Goal: Task Accomplishment & Management: Manage account settings

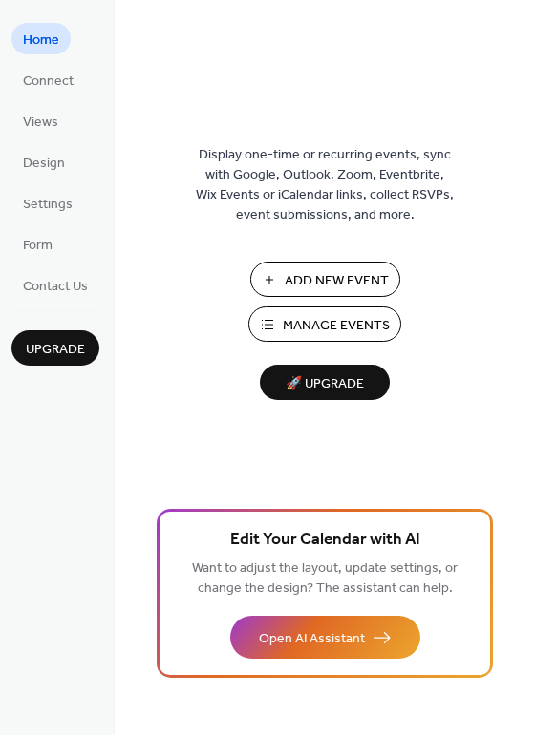
click at [326, 323] on span "Manage Events" at bounding box center [336, 326] width 107 height 20
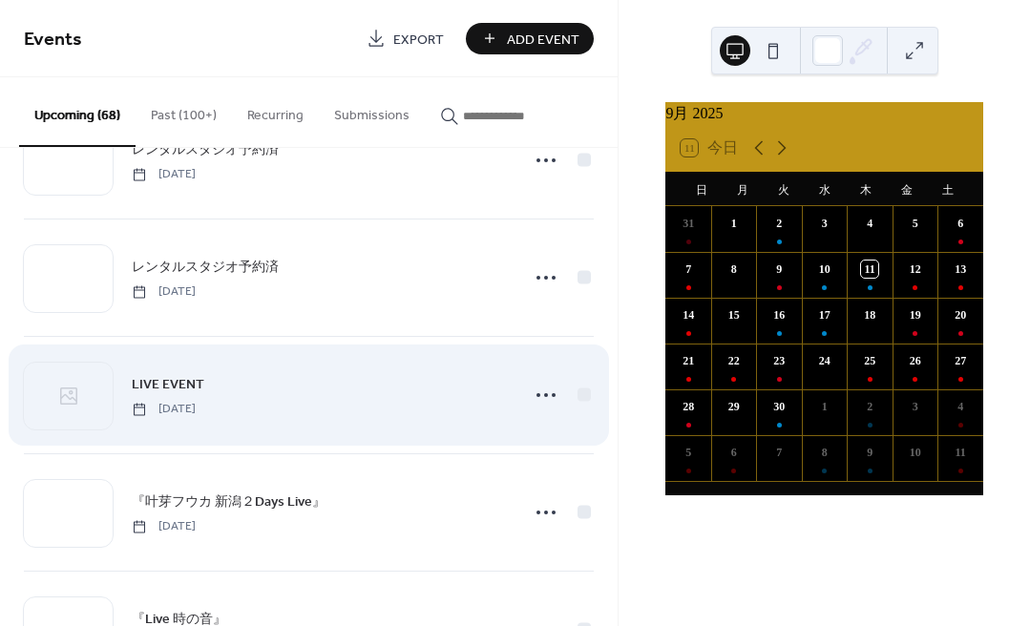
scroll to position [1843, 0]
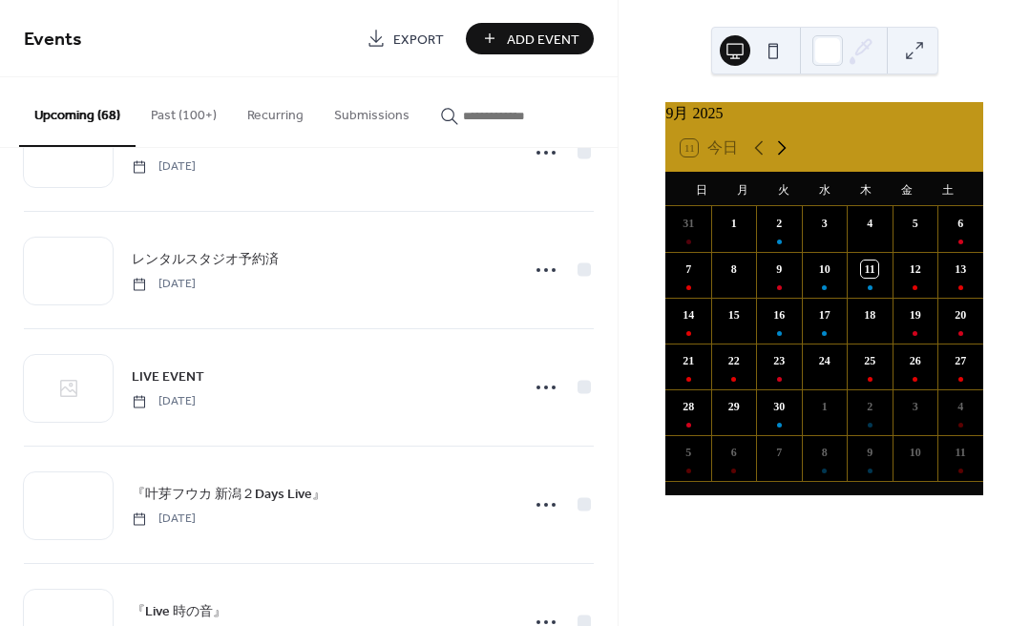
click at [780, 156] on icon at bounding box center [781, 148] width 23 height 23
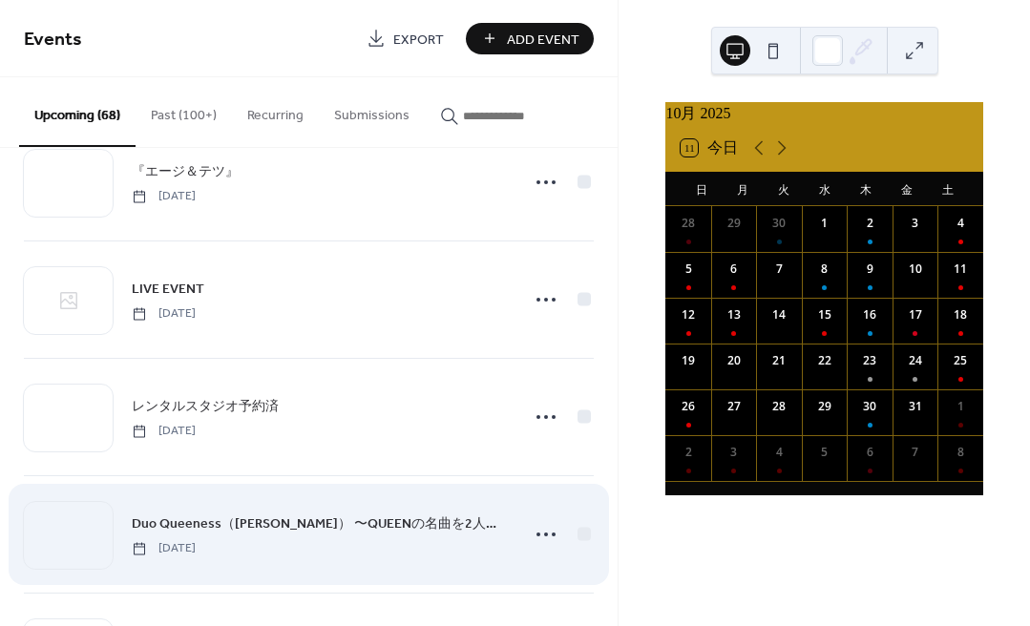
scroll to position [2850, 0]
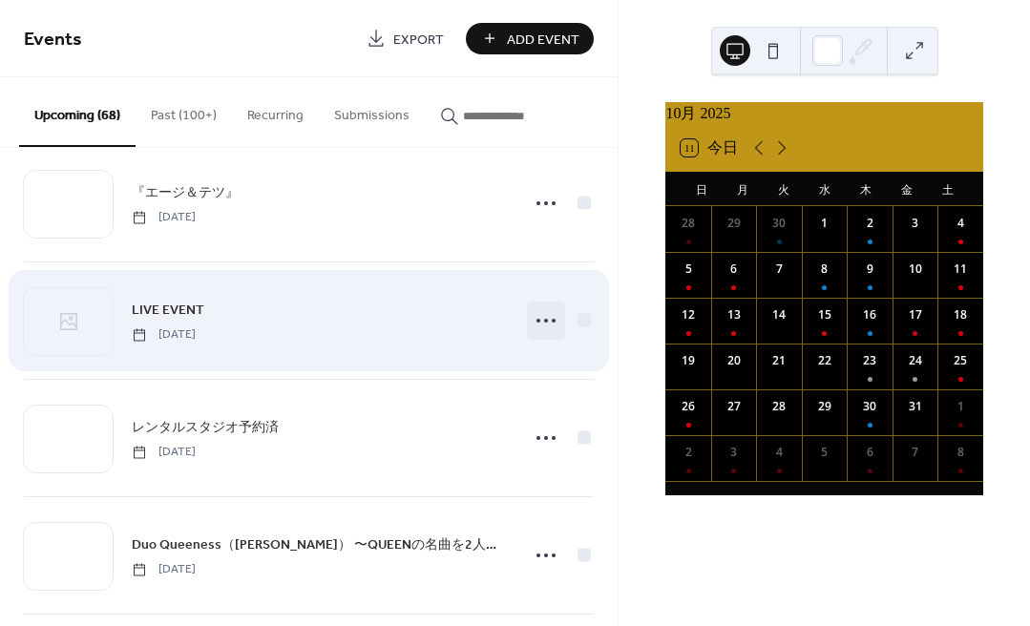
click at [538, 321] on icon at bounding box center [546, 320] width 31 height 31
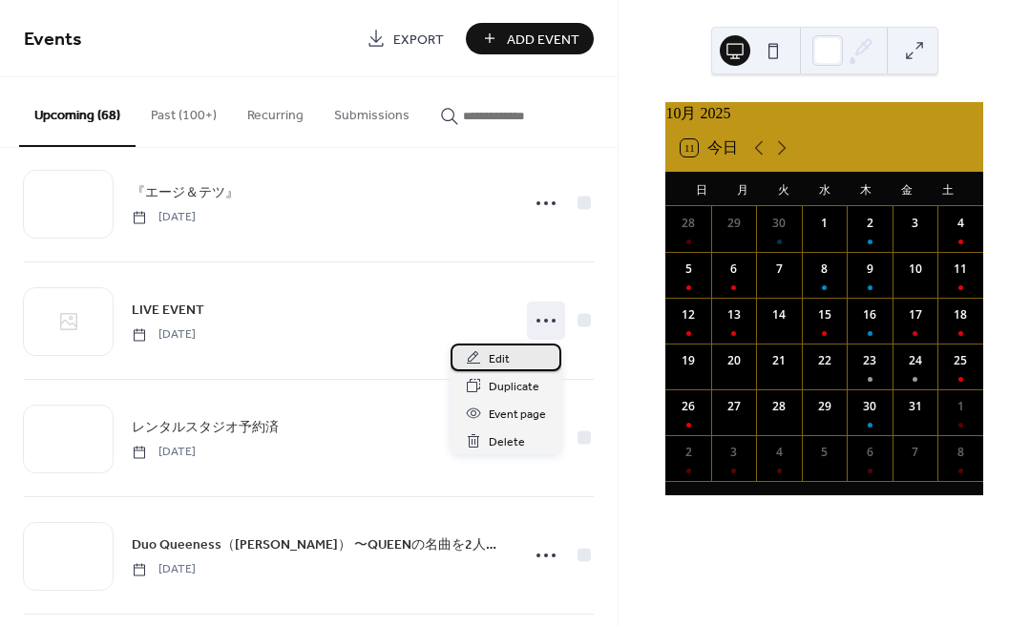
click at [497, 357] on span "Edit" at bounding box center [499, 359] width 21 height 20
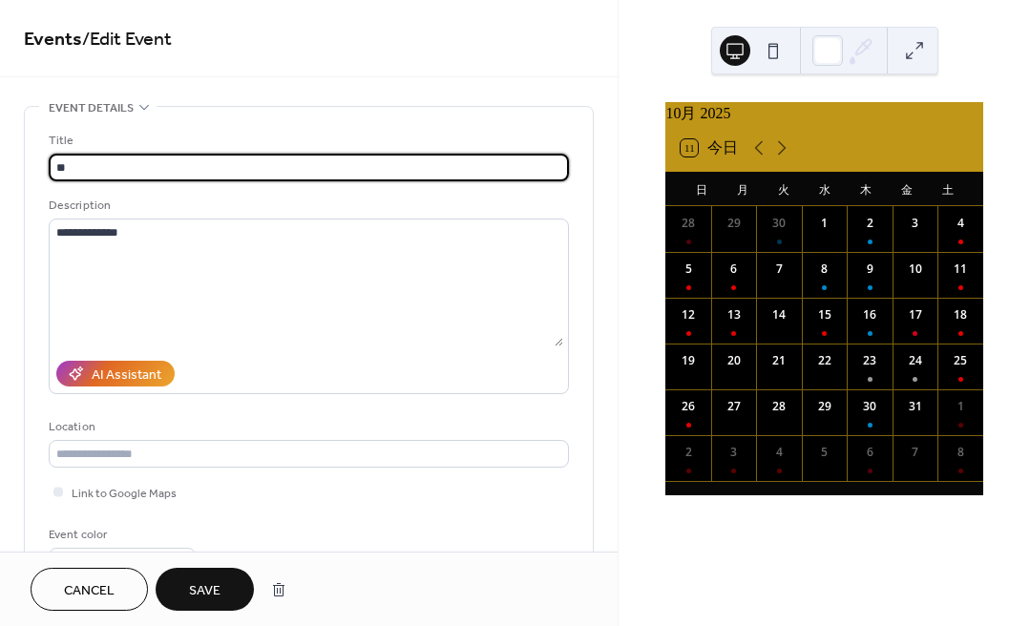
type input "*"
type input "**********"
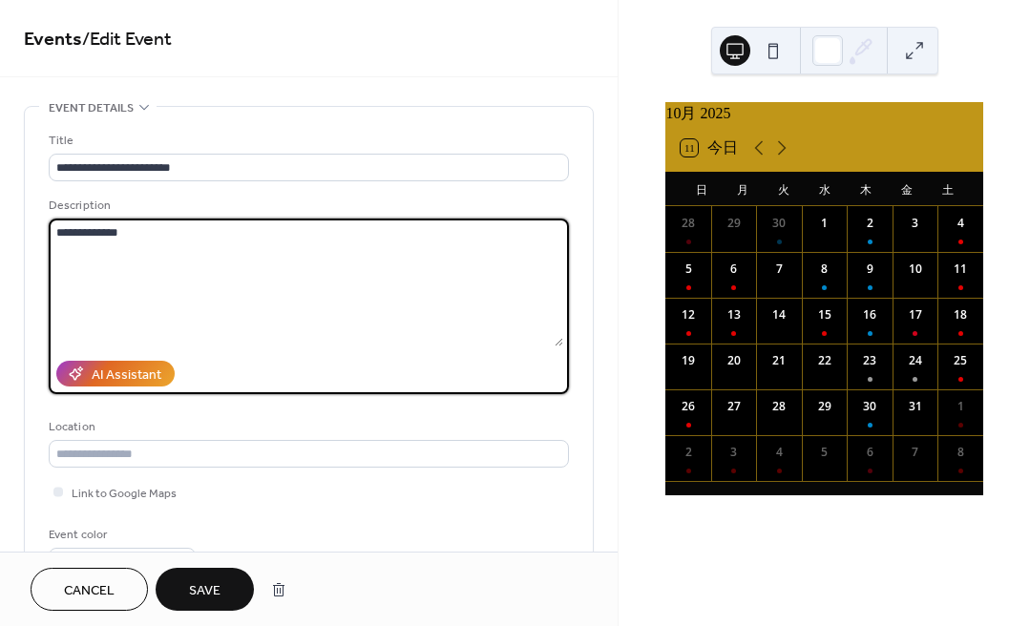
click at [198, 238] on textarea "**********" at bounding box center [306, 283] width 515 height 128
type textarea "*"
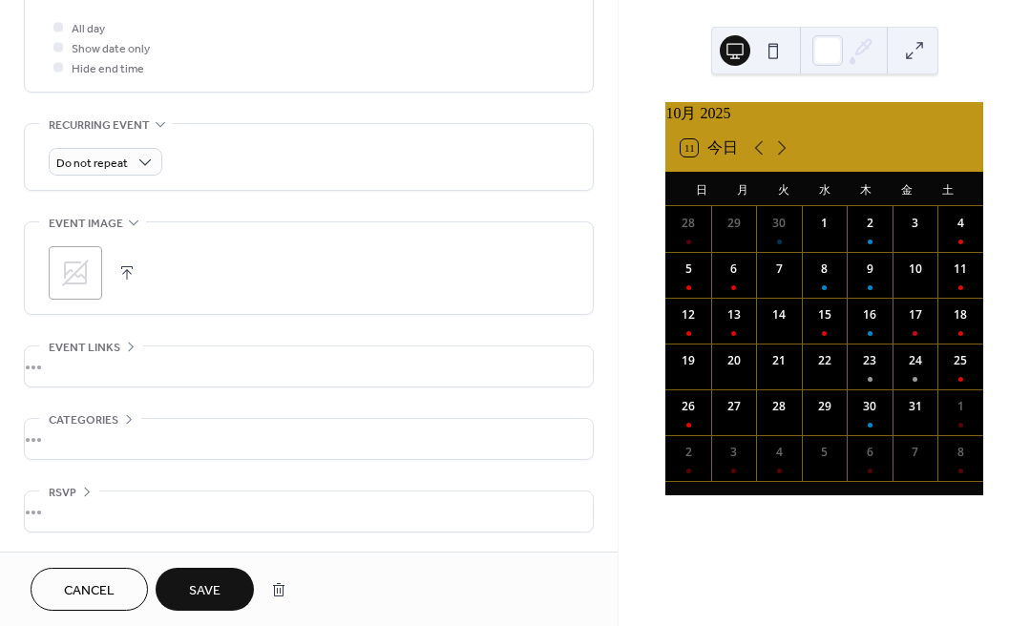
scroll to position [728, 0]
type textarea "**********"
click at [78, 268] on icon at bounding box center [75, 273] width 31 height 31
click at [205, 585] on span "Save" at bounding box center [205, 591] width 32 height 20
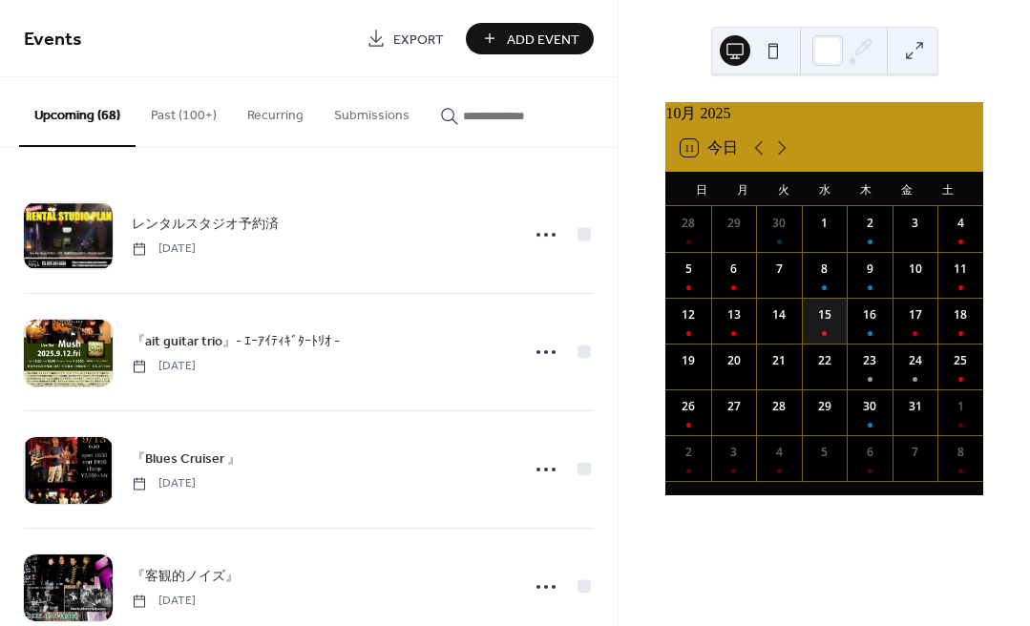
click at [817, 331] on div "15" at bounding box center [825, 321] width 46 height 46
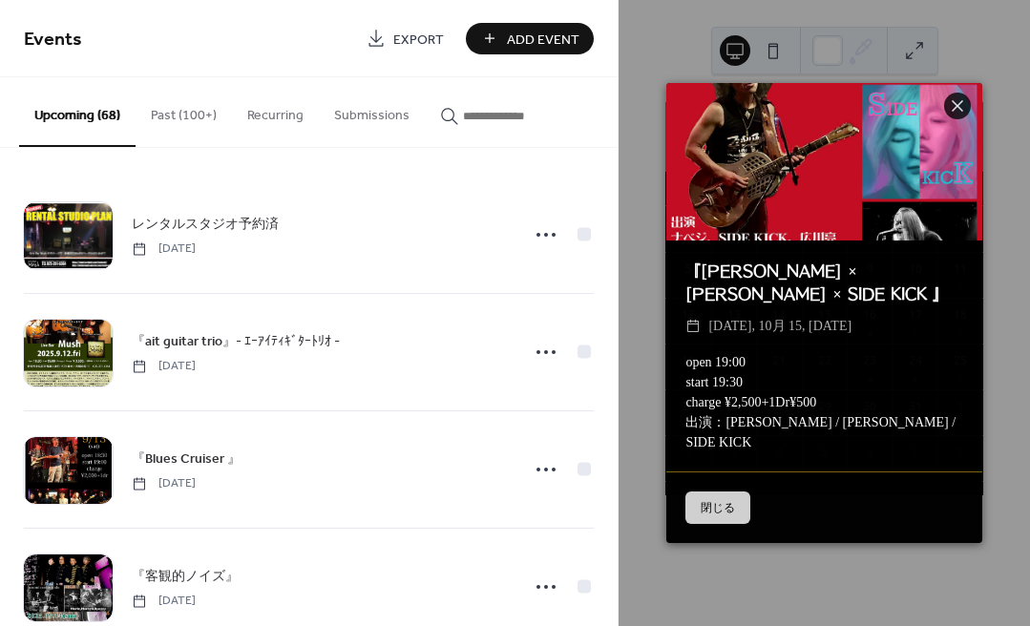
click at [713, 492] on button "閉じる" at bounding box center [717, 508] width 65 height 32
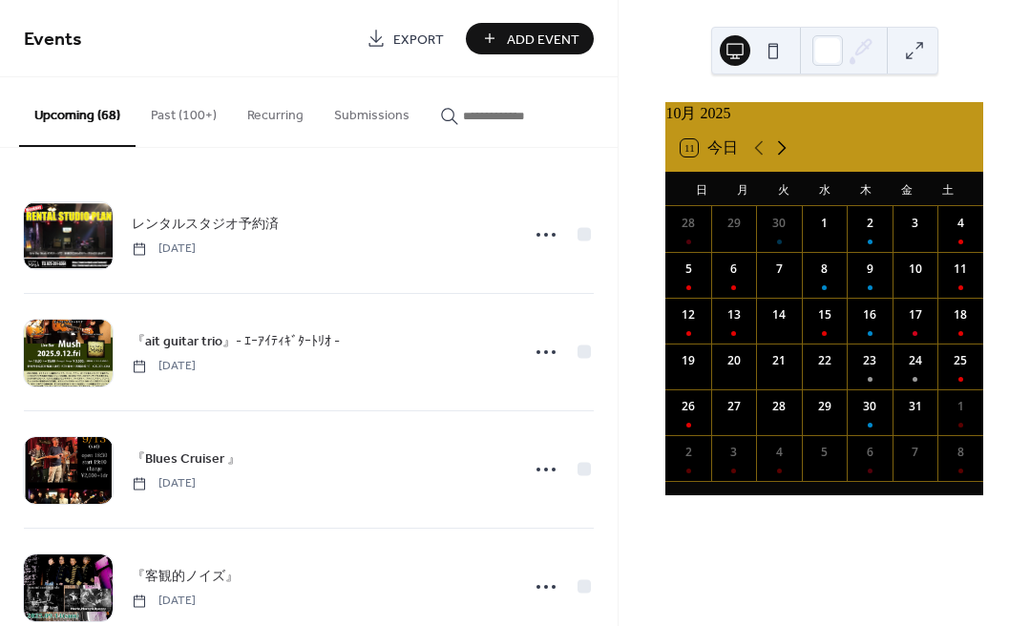
click at [785, 158] on icon at bounding box center [781, 148] width 23 height 23
click at [756, 158] on icon at bounding box center [758, 148] width 23 height 23
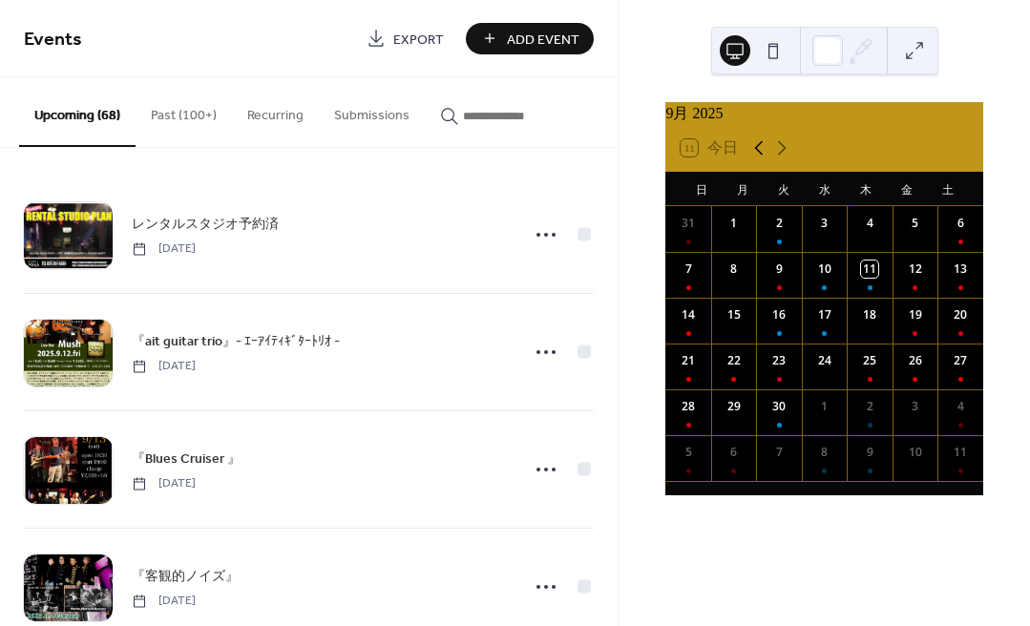
click at [756, 158] on icon at bounding box center [758, 148] width 23 height 23
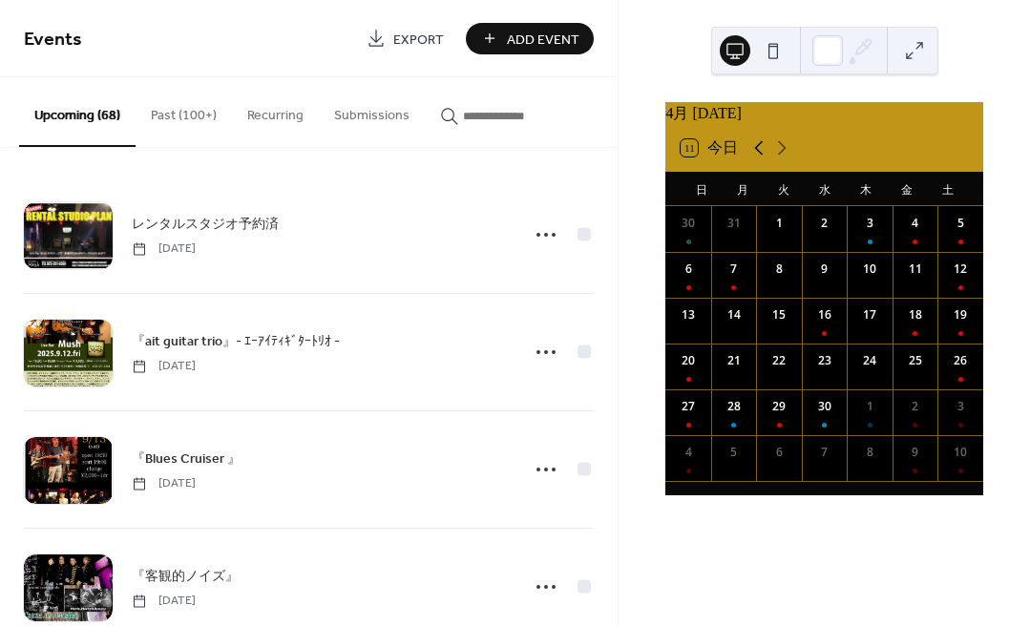
click at [756, 158] on icon at bounding box center [758, 148] width 23 height 23
click at [187, 110] on button "Past (100+)" at bounding box center [184, 111] width 96 height 68
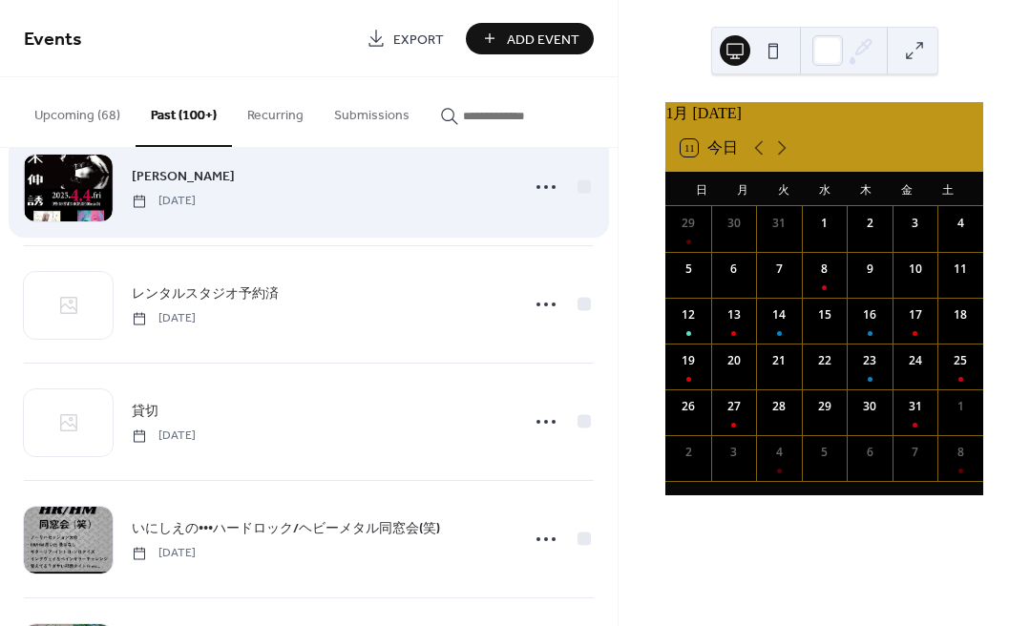
scroll to position [6627, 0]
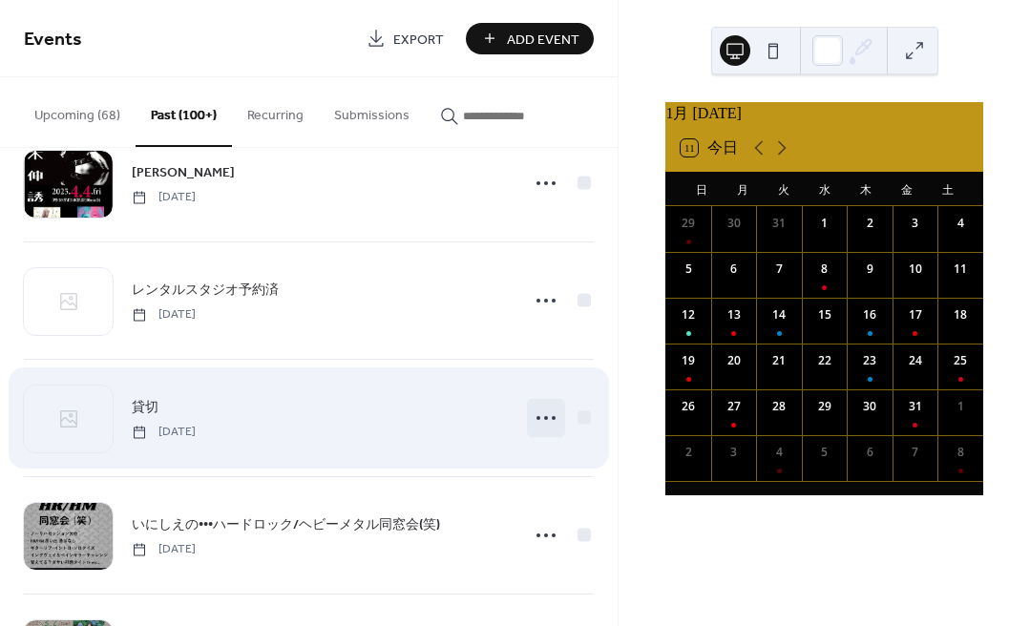
click at [537, 417] on circle at bounding box center [539, 418] width 4 height 4
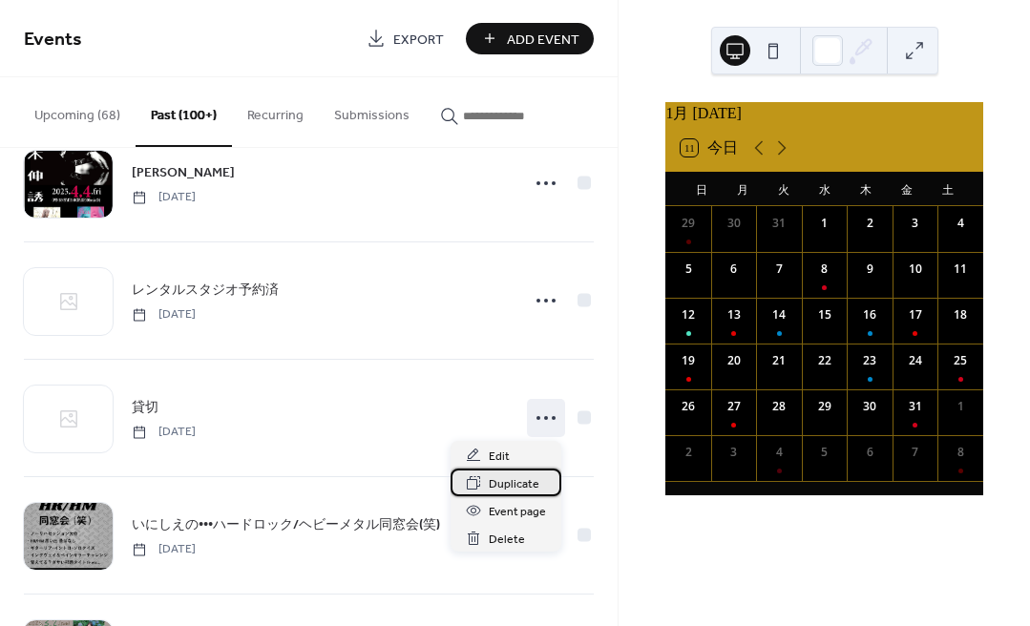
click at [503, 479] on span "Duplicate" at bounding box center [514, 484] width 51 height 20
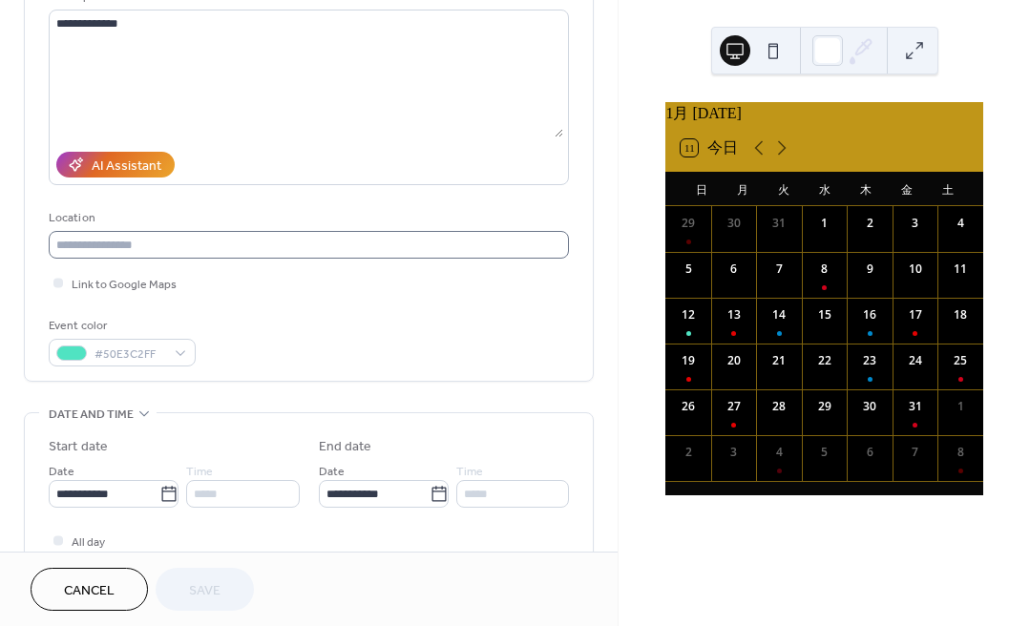
scroll to position [211, 0]
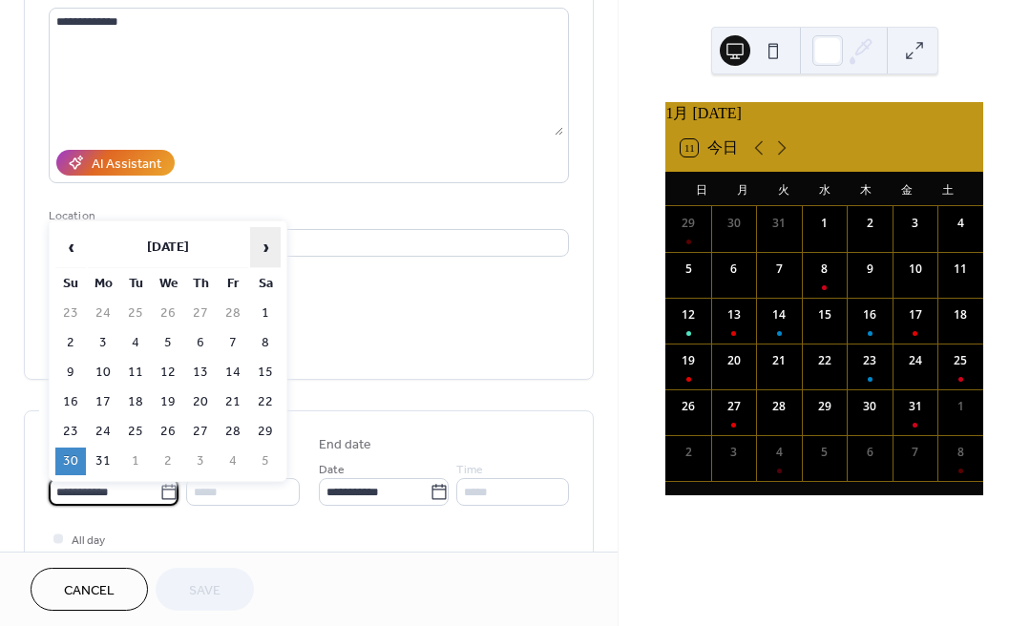
click at [264, 248] on span "›" at bounding box center [265, 247] width 29 height 38
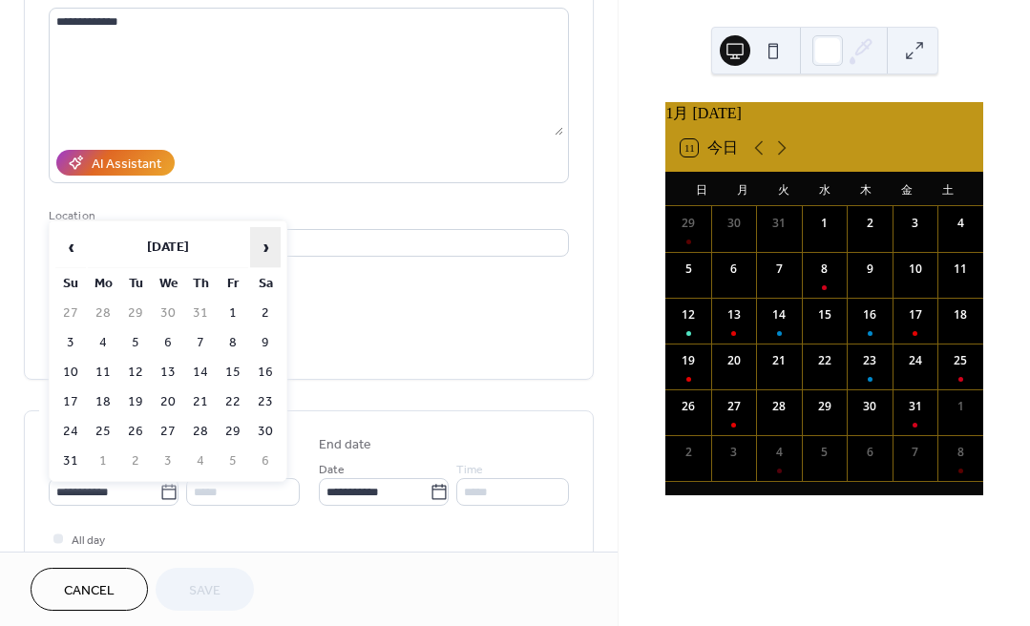
click at [264, 248] on span "›" at bounding box center [265, 247] width 29 height 38
click at [71, 396] on td "19" at bounding box center [70, 403] width 31 height 28
type input "**********"
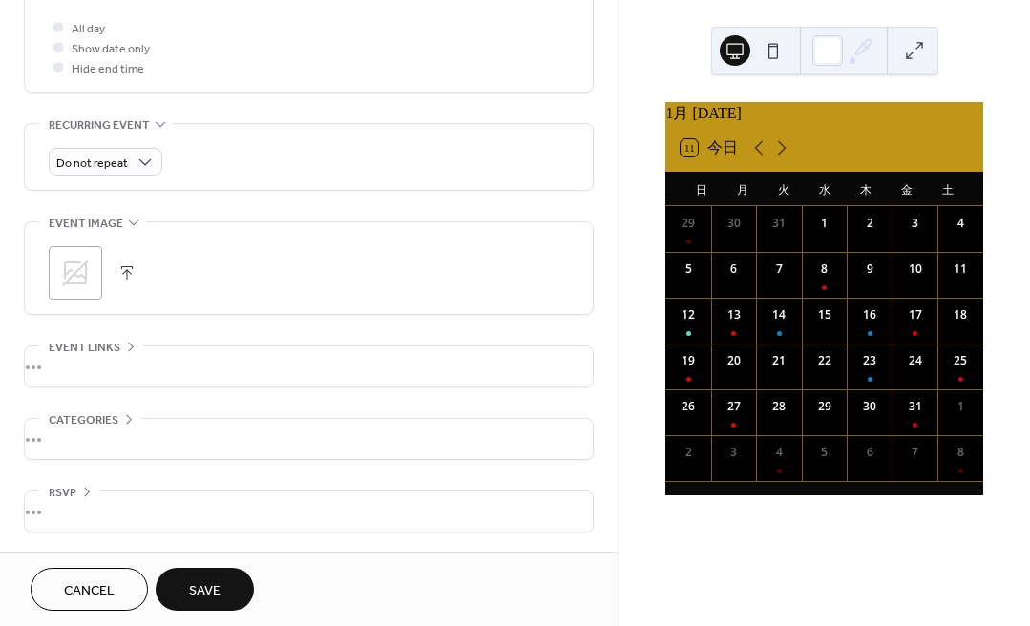
scroll to position [728, 0]
click at [203, 586] on span "Save" at bounding box center [205, 591] width 32 height 20
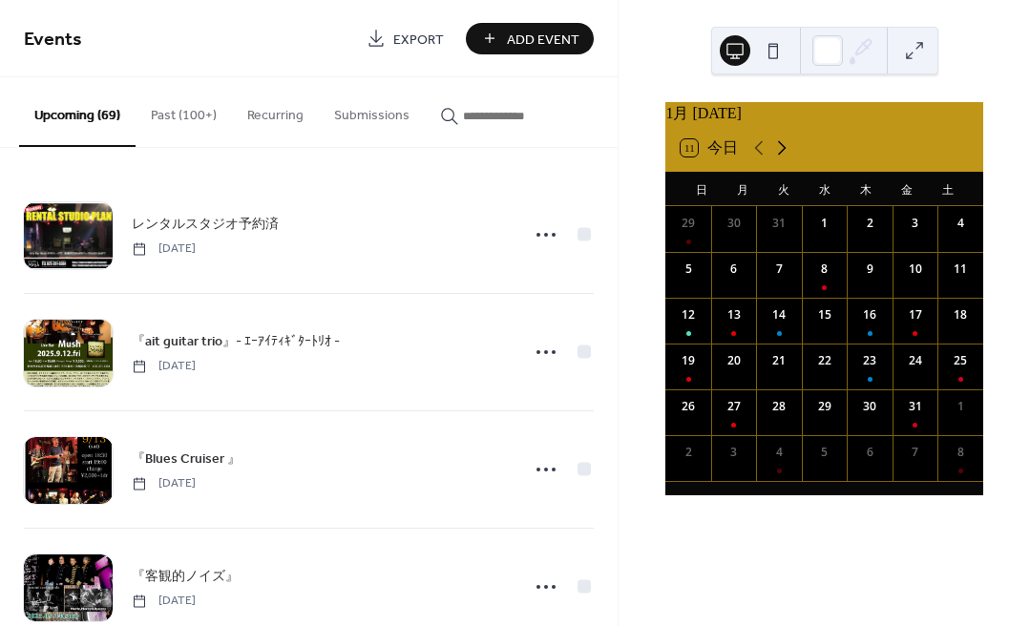
click at [786, 158] on icon at bounding box center [781, 148] width 23 height 23
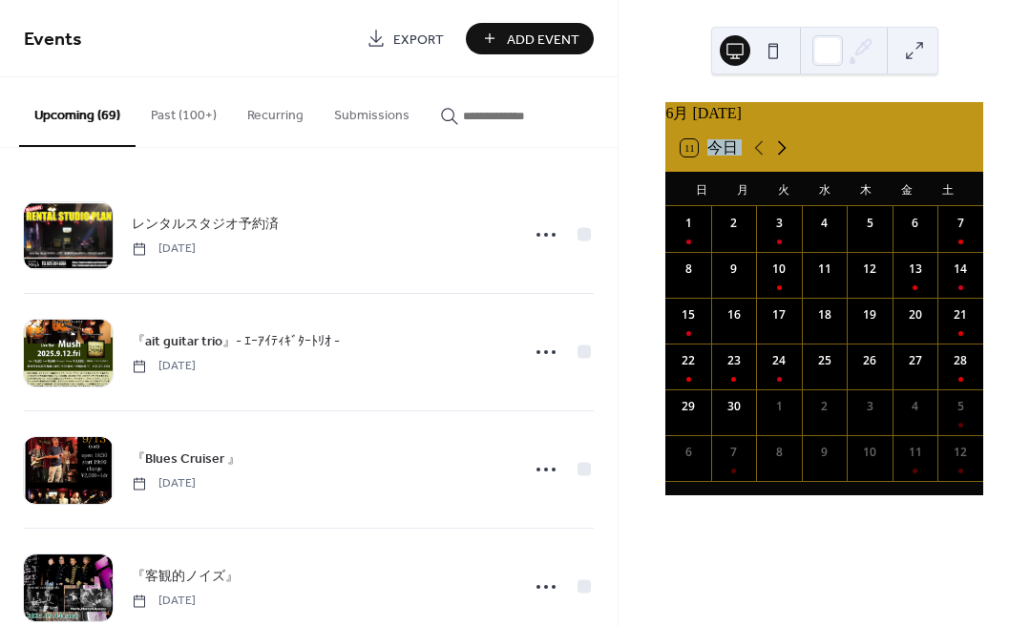
click at [786, 158] on icon at bounding box center [781, 148] width 23 height 23
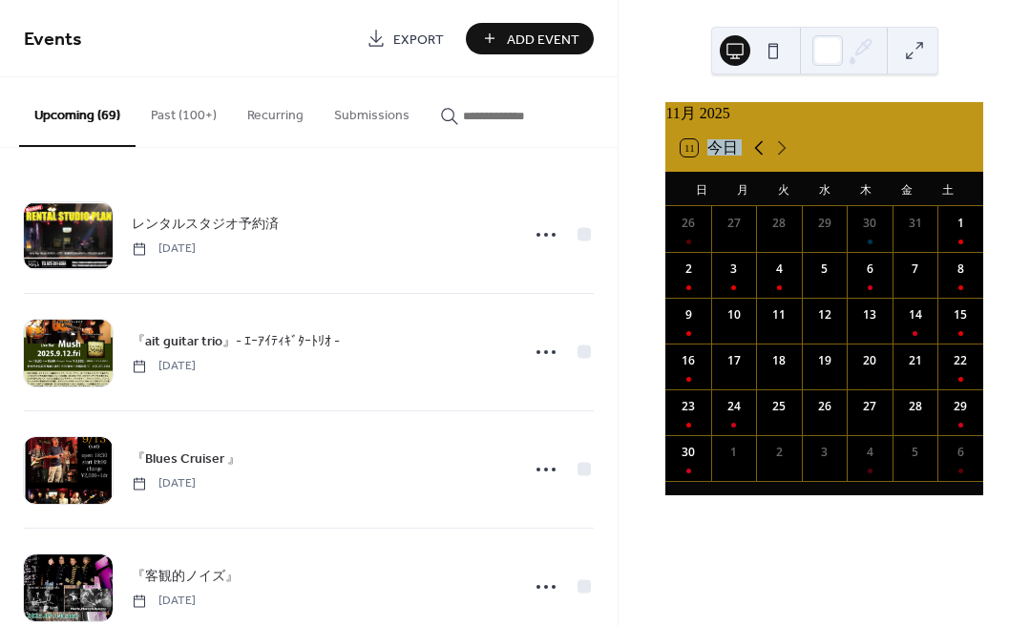
click at [761, 156] on icon at bounding box center [759, 148] width 9 height 14
click at [699, 377] on div "19" at bounding box center [688, 367] width 46 height 46
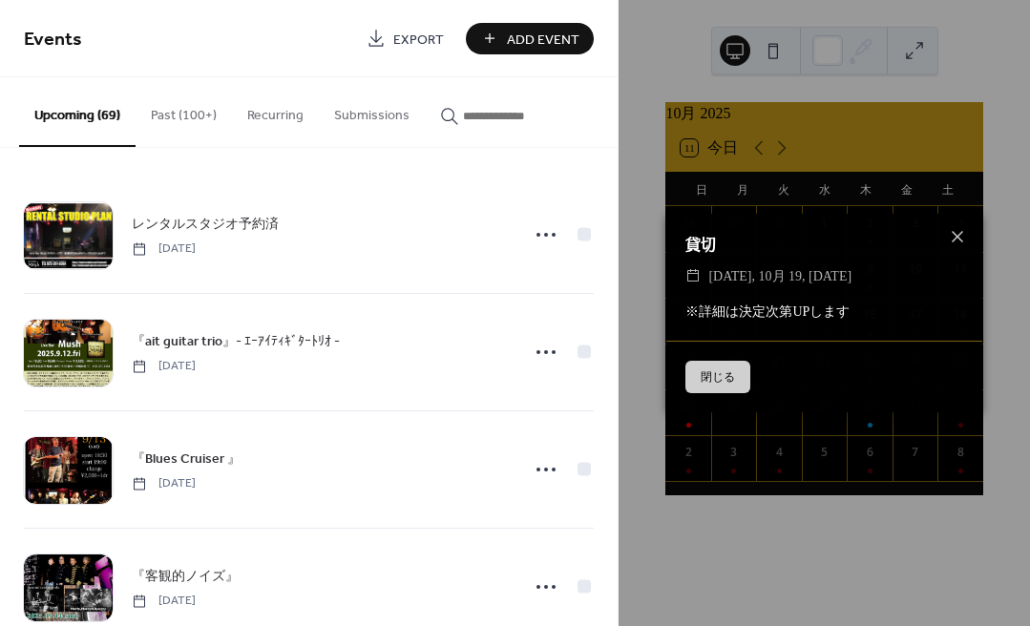
click at [724, 380] on button "閉じる" at bounding box center [717, 377] width 65 height 32
